Goal: Information Seeking & Learning: Learn about a topic

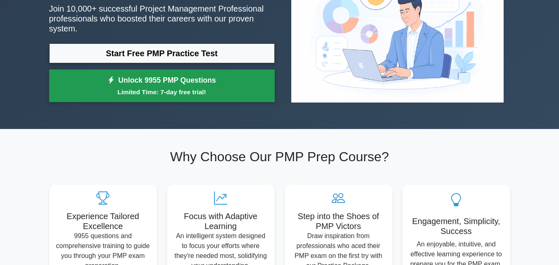
scroll to position [124, 0]
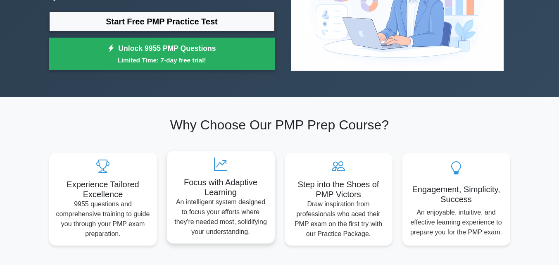
click at [223, 177] on h5 "Focus with Adaptive Learning" at bounding box center [220, 187] width 95 height 20
click at [211, 157] on icon at bounding box center [220, 163] width 95 height 13
click at [216, 158] on icon at bounding box center [220, 163] width 95 height 13
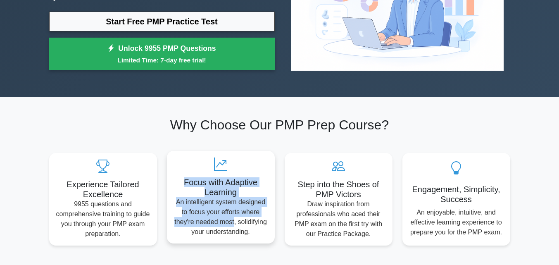
drag, startPoint x: 216, startPoint y: 158, endPoint x: 227, endPoint y: 236, distance: 78.4
click at [227, 236] on div "Focus with Adaptive Learning An intelligent system designed to focus your effor…" at bounding box center [221, 197] width 108 height 93
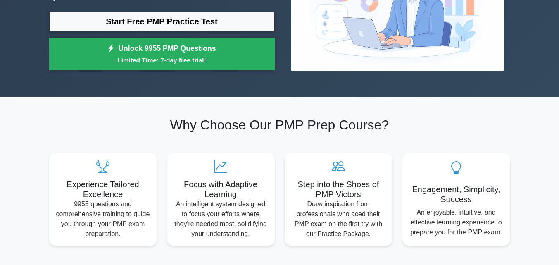
click at [418, 118] on h2 "Why Choose Our PMP Prep Course?" at bounding box center [279, 125] width 461 height 16
click at [413, 119] on h2 "Why Choose Our PMP Prep Course?" at bounding box center [279, 125] width 461 height 16
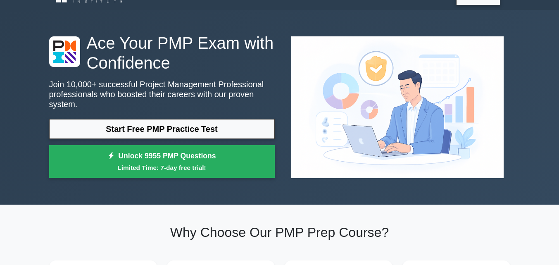
scroll to position [0, 0]
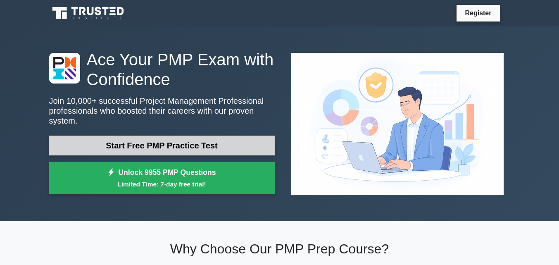
click at [183, 139] on link "Start Free PMP Practice Test" at bounding box center [161, 145] width 225 height 20
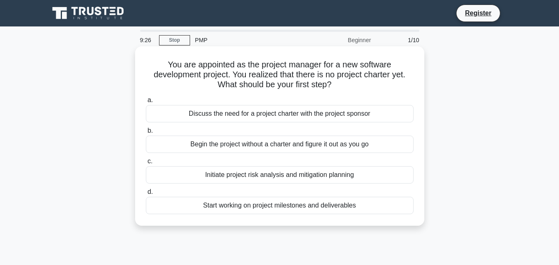
click at [342, 209] on div "Start working on project milestones and deliverables" at bounding box center [280, 205] width 268 height 17
click at [146, 195] on input "d. Start working on project milestones and deliverables" at bounding box center [146, 191] width 0 height 5
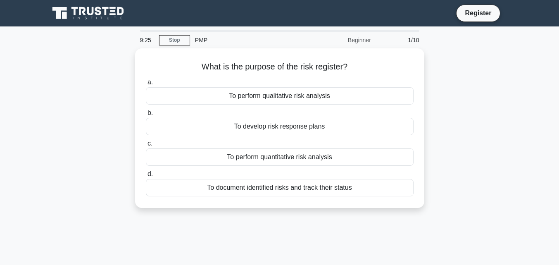
click at [342, 209] on div "What is the purpose of the risk register? .spinner_0XTQ{transform-origin:center…" at bounding box center [279, 132] width 471 height 169
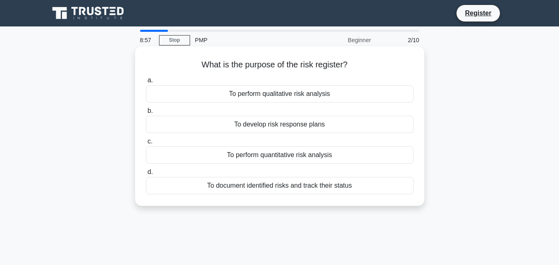
click at [304, 124] on div "To develop risk response plans" at bounding box center [280, 124] width 268 height 17
click at [146, 114] on input "b. To develop risk response plans" at bounding box center [146, 110] width 0 height 5
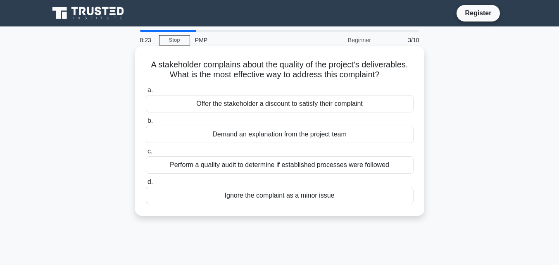
click at [309, 170] on div "Perform a quality audit to determine if established processes were followed" at bounding box center [280, 164] width 268 height 17
click at [146, 154] on input "c. Perform a quality audit to determine if established processes were followed" at bounding box center [146, 151] width 0 height 5
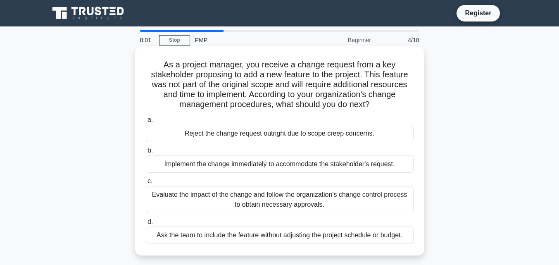
click at [241, 133] on div "Reject the change request outright due to scope creep concerns." at bounding box center [280, 133] width 268 height 17
click at [146, 123] on input "a. Reject the change request outright due to scope creep concerns." at bounding box center [146, 119] width 0 height 5
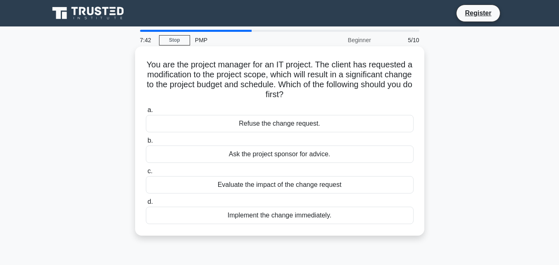
click at [284, 218] on div "Implement the change immediately." at bounding box center [280, 214] width 268 height 17
click at [146, 204] on input "d. Implement the change immediately." at bounding box center [146, 201] width 0 height 5
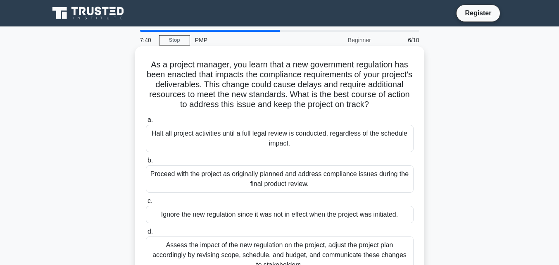
click at [281, 172] on div "Proceed with the project as originally planned and address compliance issues du…" at bounding box center [280, 178] width 268 height 27
click at [146, 163] on input "b. Proceed with the project as originally planned and address compliance issues…" at bounding box center [146, 160] width 0 height 5
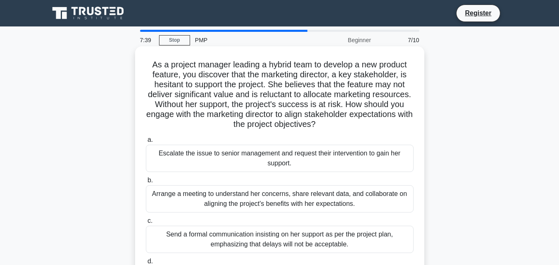
click at [281, 140] on label "a. Escalate the issue to senior management and request their intervention to ga…" at bounding box center [280, 153] width 268 height 37
click at [146, 140] on input "a. Escalate the issue to senior management and request their intervention to ga…" at bounding box center [146, 139] width 0 height 5
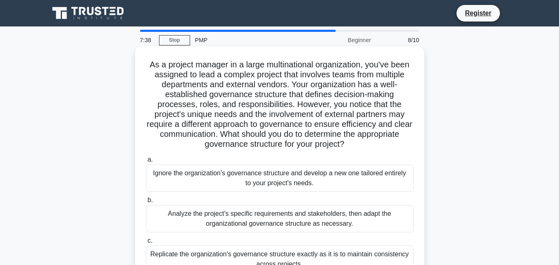
click at [282, 178] on div "Ignore the organization's governance structure and develop a new one tailored e…" at bounding box center [280, 177] width 268 height 27
click at [146, 162] on input "a. Ignore the organization's governance structure and develop a new one tailore…" at bounding box center [146, 159] width 0 height 5
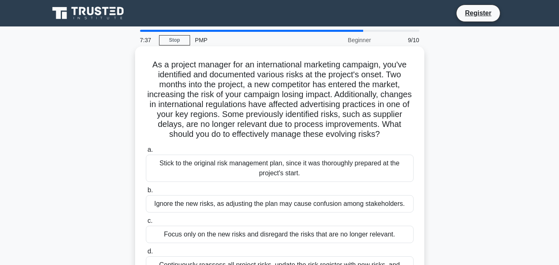
click at [290, 205] on div "Ignore the new risks, as adjusting the plan may cause confusion among stakehold…" at bounding box center [280, 203] width 268 height 17
click at [146, 193] on input "b. Ignore the new risks, as adjusting the plan may cause confusion among stakeh…" at bounding box center [146, 189] width 0 height 5
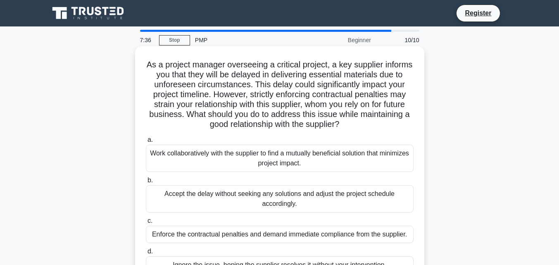
click at [289, 152] on div "Work collaboratively with the supplier to find a mutually beneficial solution t…" at bounding box center [280, 158] width 268 height 27
click at [146, 142] on input "a. Work collaboratively with the supplier to find a mutually beneficial solutio…" at bounding box center [146, 139] width 0 height 5
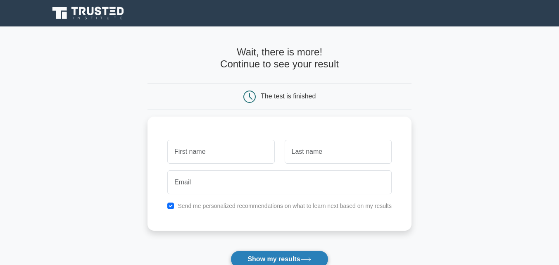
click at [287, 263] on button "Show my results" at bounding box center [278, 258] width 97 height 17
click at [287, 262] on button "Show my results" at bounding box center [278, 258] width 97 height 17
